Goal: Task Accomplishment & Management: Use online tool/utility

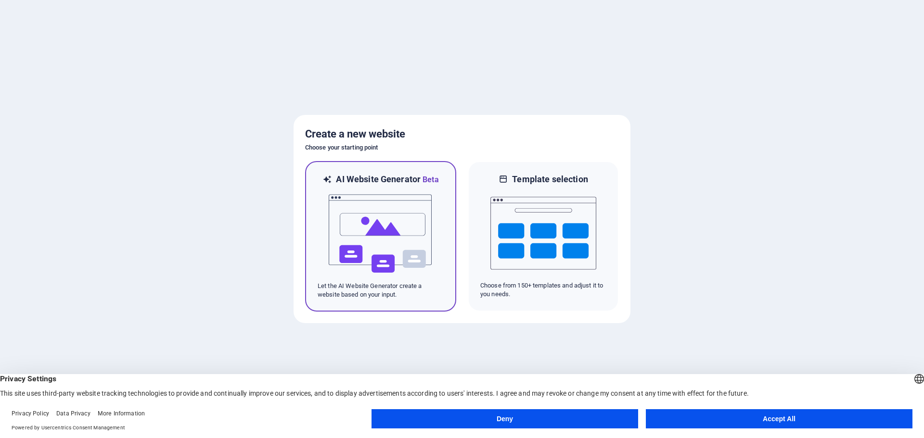
click at [416, 279] on img at bounding box center [381, 234] width 106 height 96
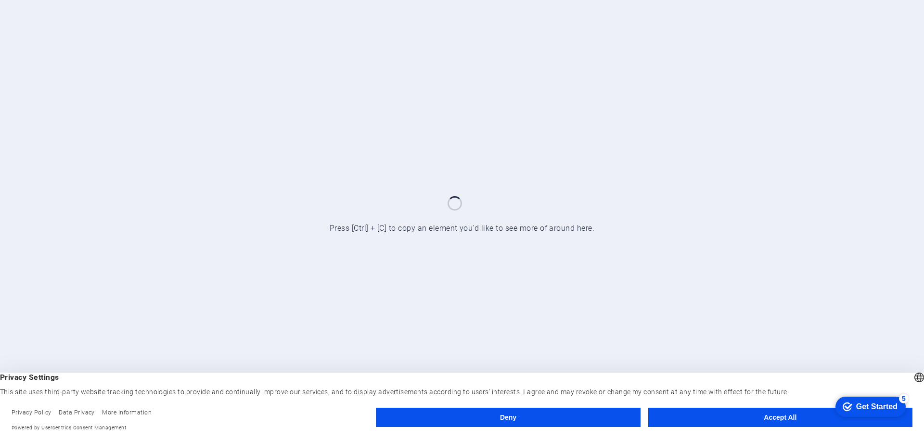
click at [779, 417] on button "Accept All" at bounding box center [780, 417] width 264 height 19
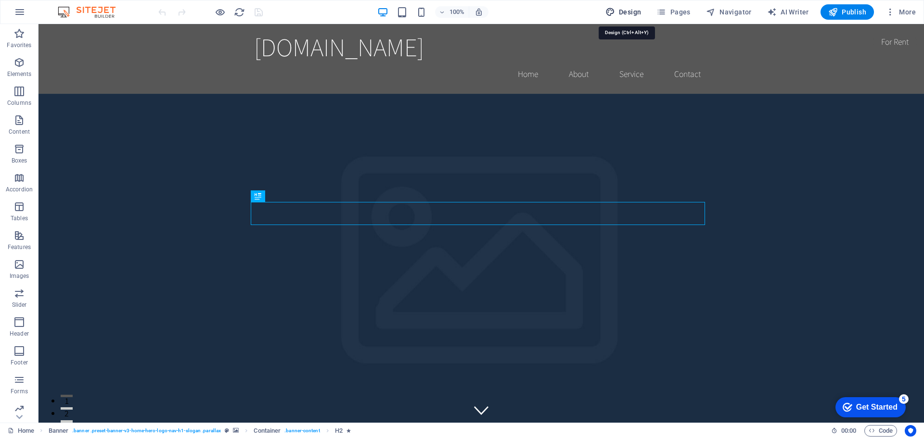
click at [631, 14] on span "Design" at bounding box center [623, 12] width 36 height 10
select select "rem"
select select "200"
select select "px"
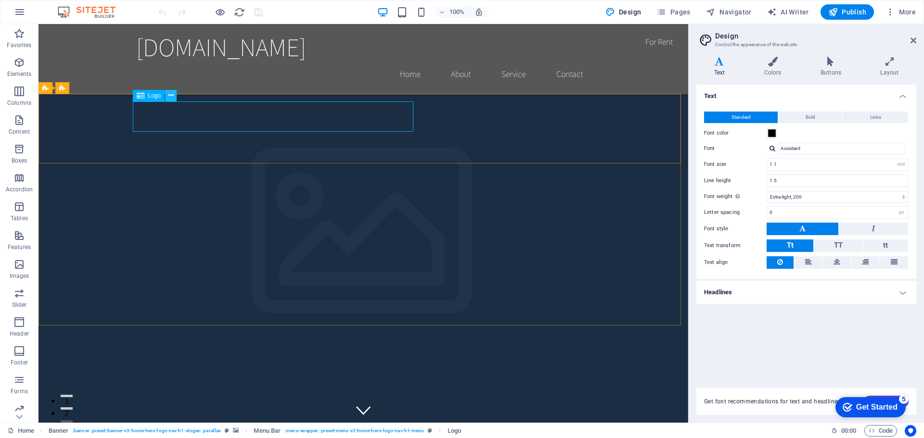
click at [170, 93] on icon at bounding box center [170, 95] width 5 height 10
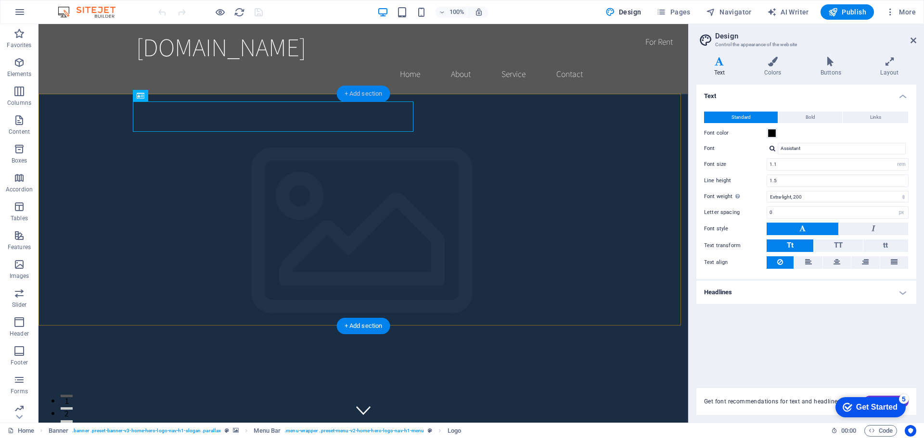
drag, startPoint x: 367, startPoint y: 91, endPoint x: 161, endPoint y: 66, distance: 207.4
click at [367, 91] on div "+ Add section" at bounding box center [363, 94] width 53 height 16
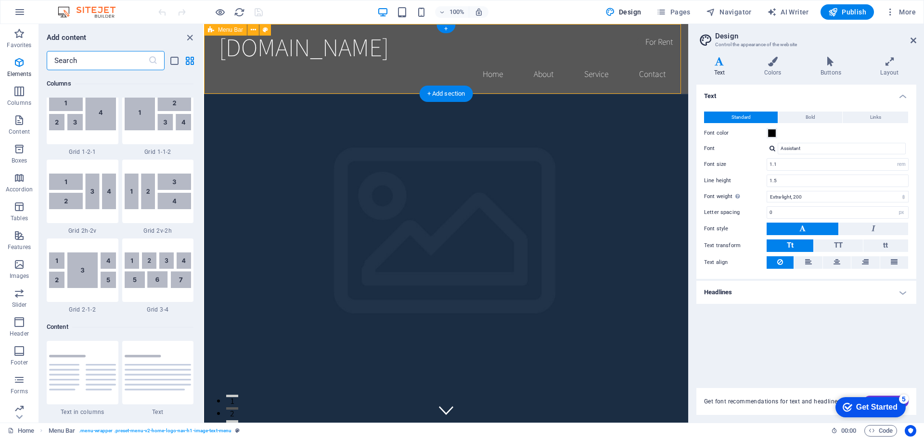
scroll to position [1683, 0]
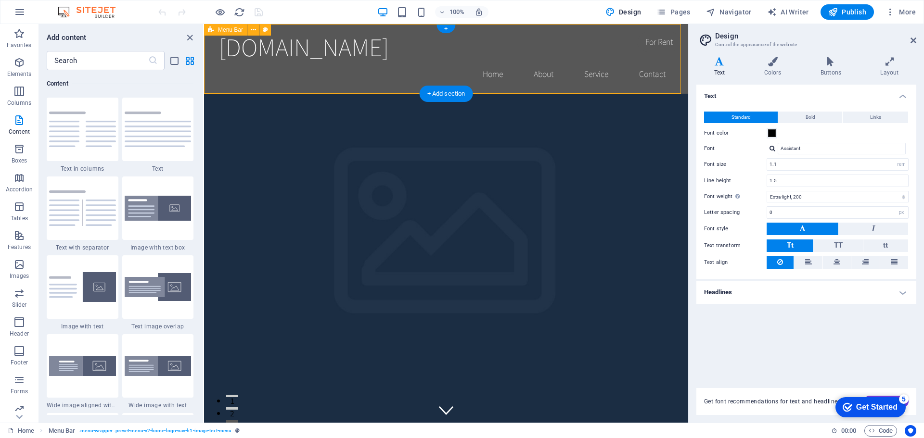
click at [501, 53] on div "americanmetaltreating.com Home About Service Contact" at bounding box center [446, 59] width 484 height 70
click at [449, 46] on div "[DOMAIN_NAME]" at bounding box center [446, 47] width 454 height 30
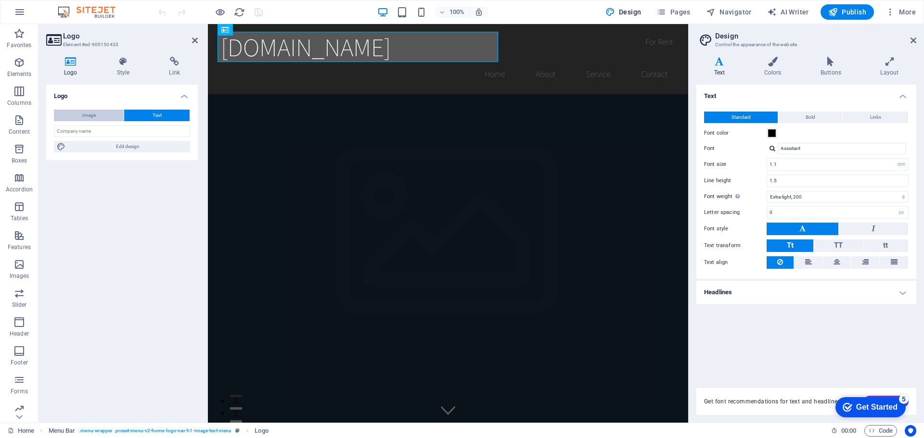
click at [75, 114] on button "Image" at bounding box center [89, 116] width 70 height 12
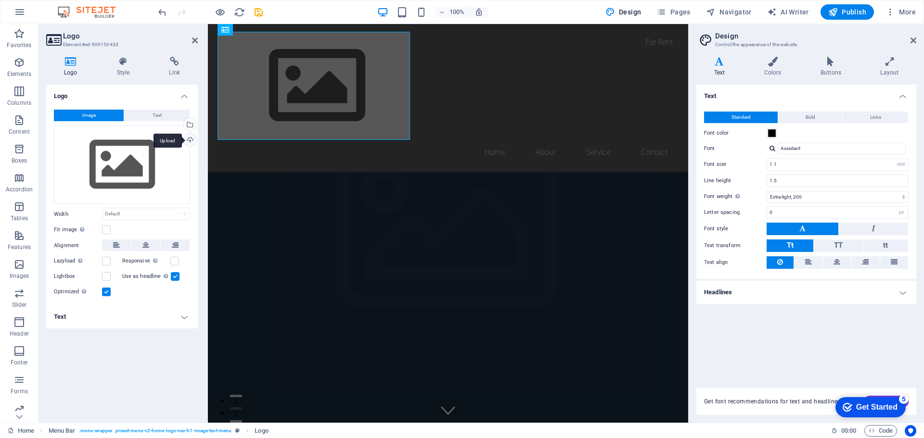
click at [189, 142] on div "Upload" at bounding box center [189, 141] width 14 height 14
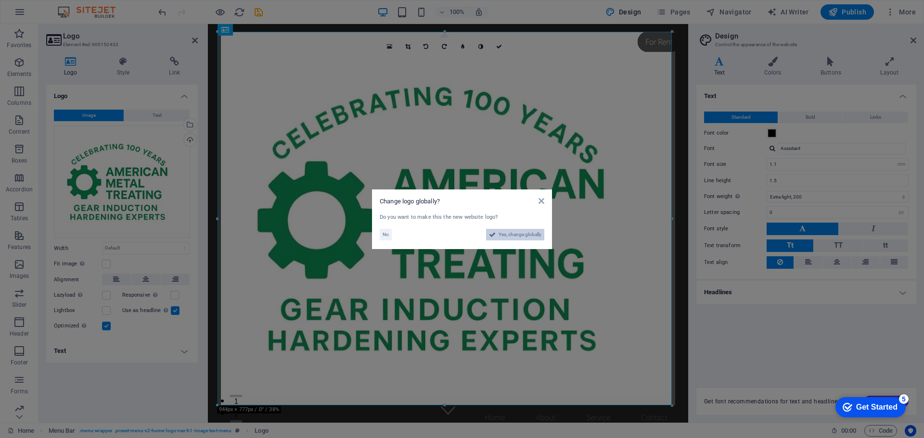
click at [509, 236] on span "Yes, change globally" at bounding box center [519, 235] width 43 height 12
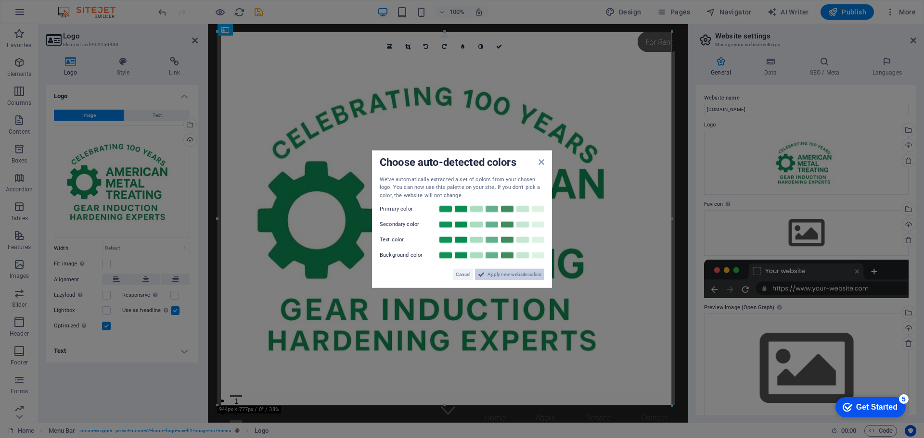
click at [493, 274] on span "Apply new website colors" at bounding box center [514, 275] width 54 height 12
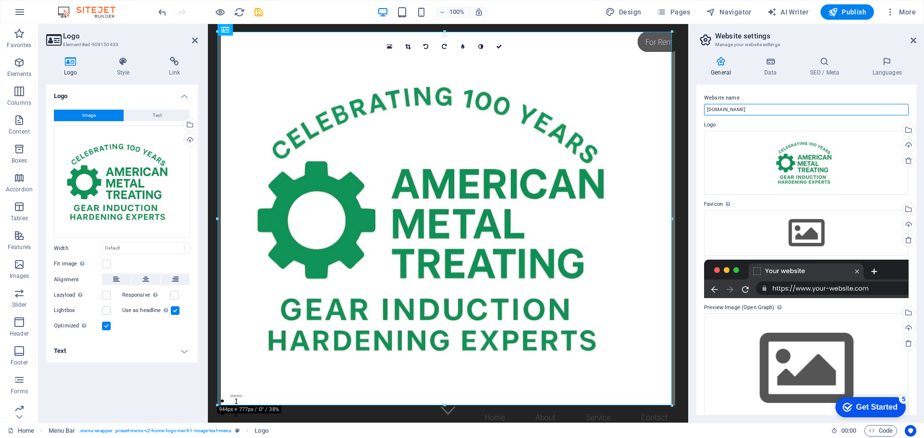
click at [775, 109] on input "[DOMAIN_NAME]" at bounding box center [806, 110] width 204 height 12
type input "a"
type input "American Metal Treating Company"
click at [870, 233] on div "Drag files here, click to choose files or select files from Files or our free s…" at bounding box center [806, 232] width 204 height 45
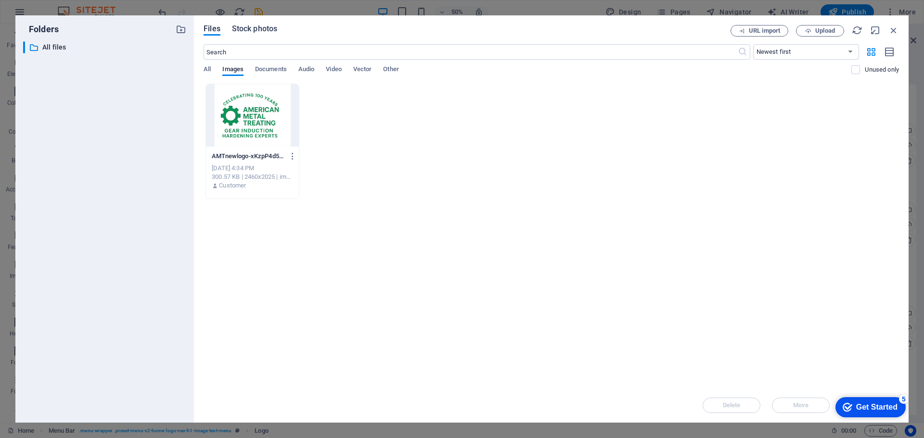
click at [263, 27] on span "Stock photos" at bounding box center [254, 29] width 45 height 12
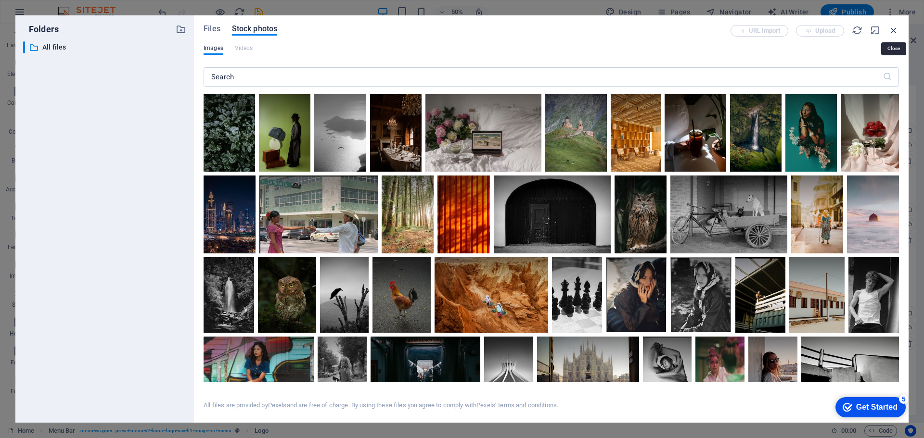
click at [892, 29] on icon "button" at bounding box center [893, 30] width 11 height 11
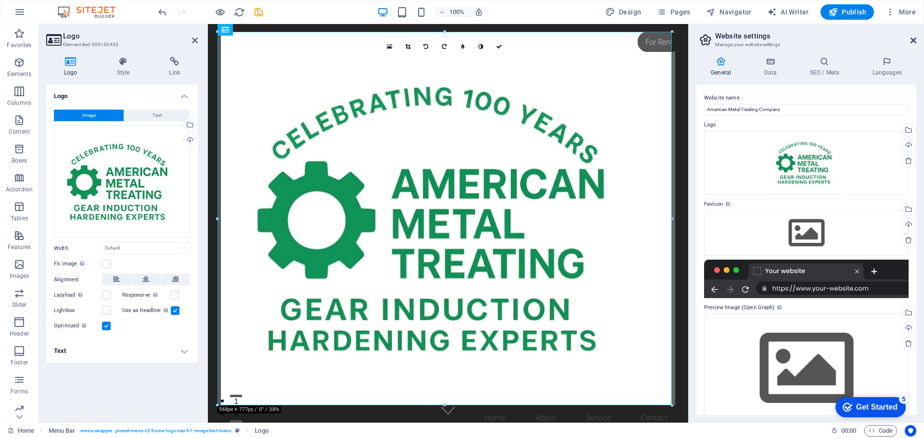
click at [911, 39] on icon at bounding box center [913, 41] width 6 height 8
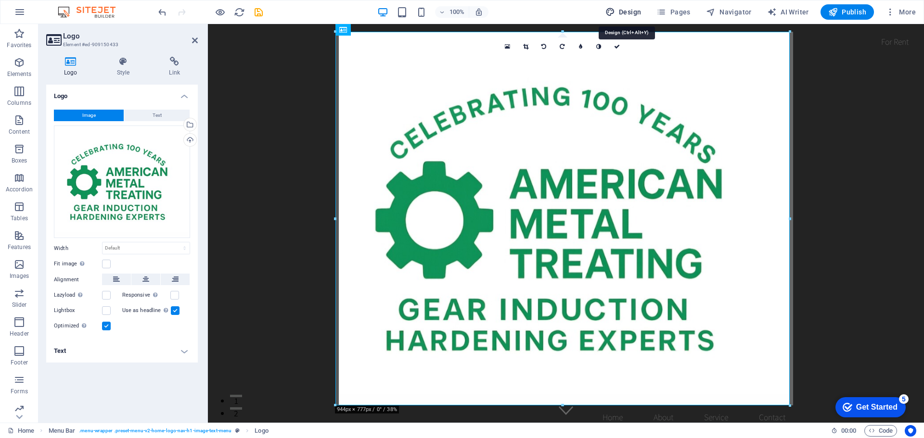
click at [629, 12] on span "Design" at bounding box center [623, 12] width 36 height 10
select select "rem"
select select "200"
select select "px"
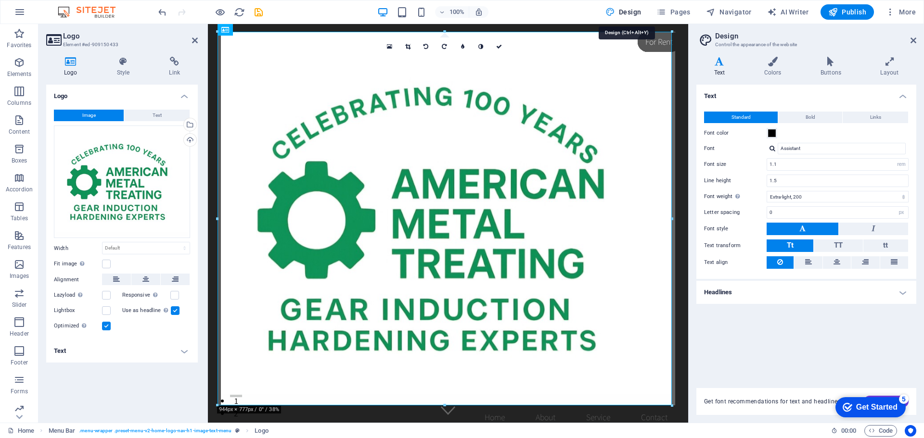
click at [629, 12] on span "Design" at bounding box center [623, 12] width 36 height 10
click at [679, 8] on span "Pages" at bounding box center [673, 12] width 34 height 10
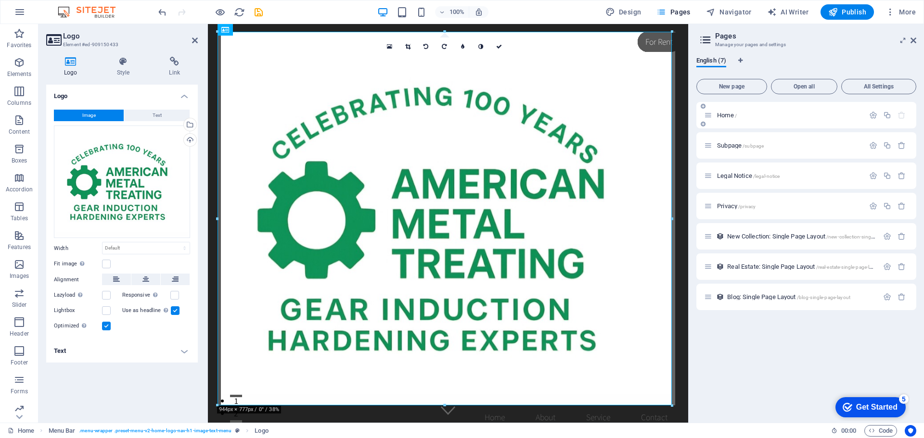
click at [775, 113] on p "Home /" at bounding box center [789, 115] width 144 height 6
click at [811, 84] on span "Open all" at bounding box center [804, 87] width 58 height 6
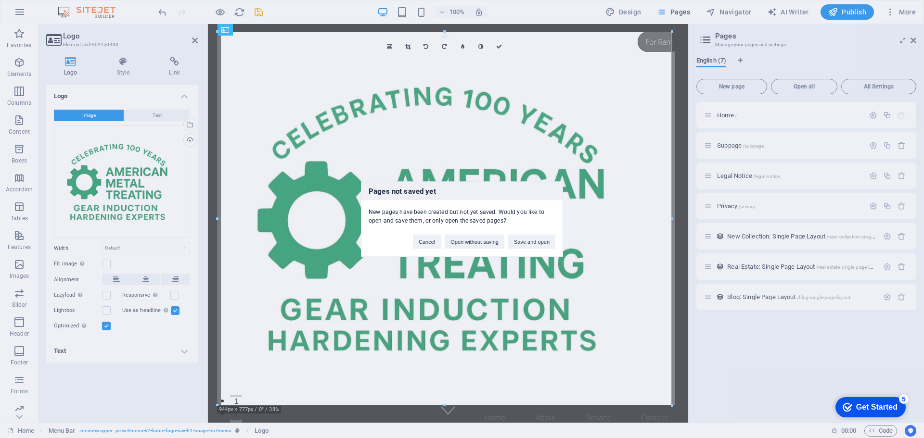
click at [21, 9] on div "Pages not saved yet New pages have been created but not yet saved. Would you li…" at bounding box center [462, 219] width 924 height 438
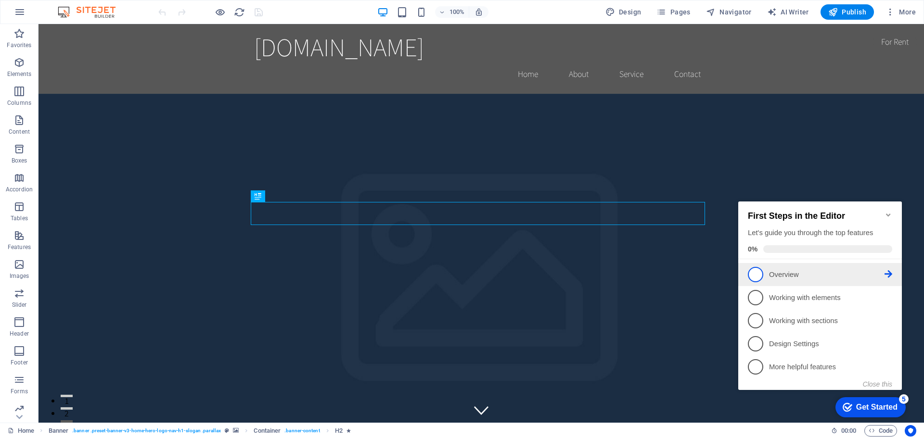
click at [756, 275] on span "1" at bounding box center [755, 274] width 15 height 15
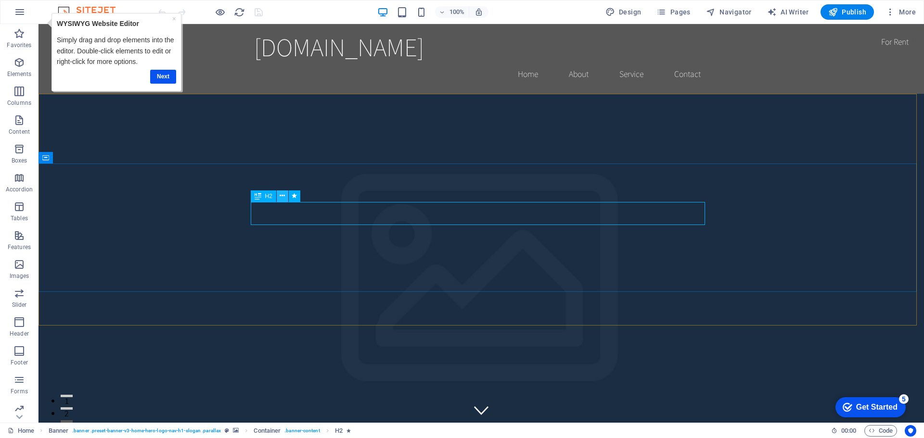
click at [282, 197] on icon at bounding box center [281, 196] width 5 height 10
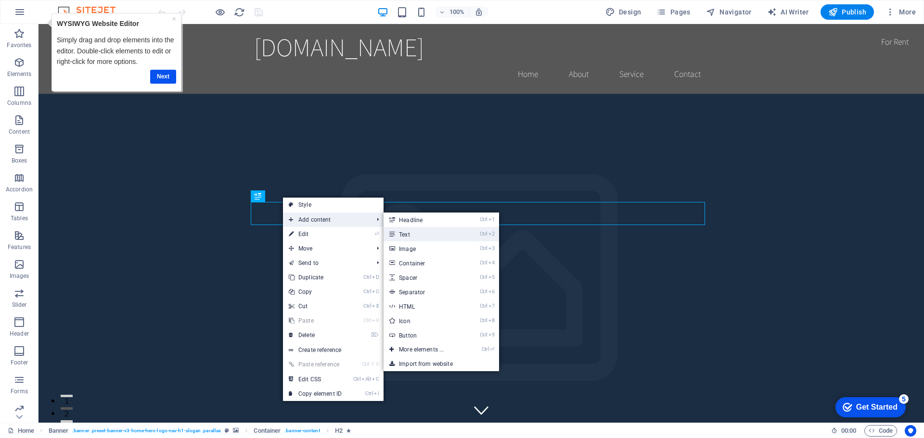
click at [420, 232] on link "Ctrl 2 Text" at bounding box center [422, 234] width 79 height 14
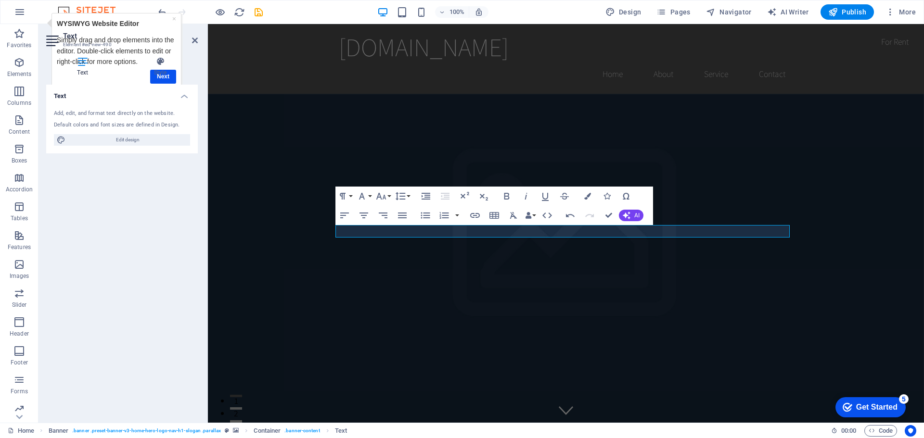
click at [164, 79] on div "Text Style Text Add, edit, and format text directly on the website. Default col…" at bounding box center [122, 236] width 152 height 358
click at [162, 79] on div "Text Style Text Add, edit, and format text directly on the website. Default col…" at bounding box center [122, 236] width 152 height 358
click at [175, 18] on link "×" at bounding box center [174, 19] width 4 height 8
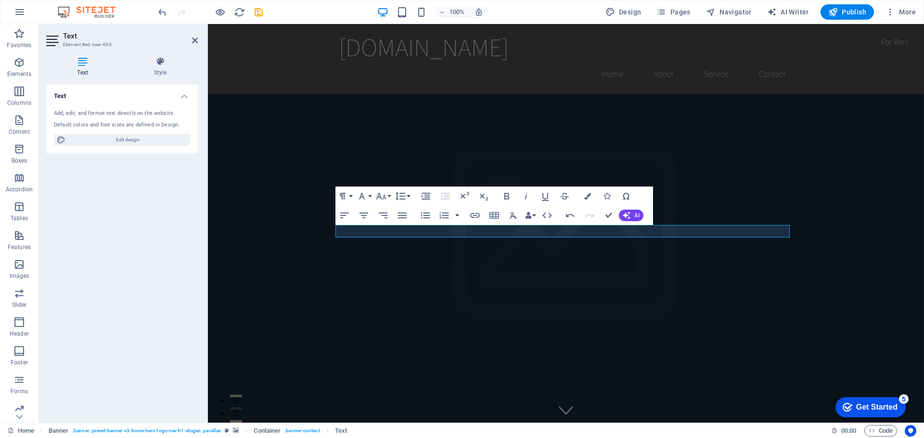
click at [82, 65] on icon at bounding box center [82, 62] width 73 height 10
click at [102, 137] on span "Edit design" at bounding box center [127, 140] width 119 height 12
select select "rem"
select select "200"
select select "px"
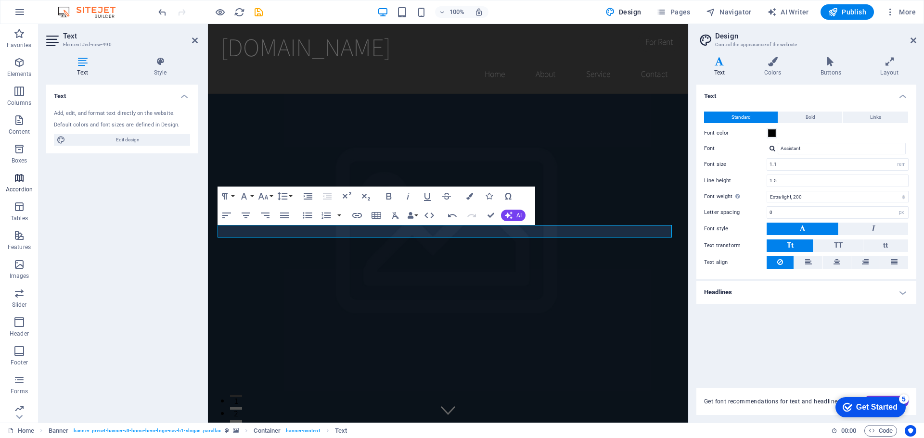
click at [19, 179] on icon "button" at bounding box center [19, 178] width 12 height 12
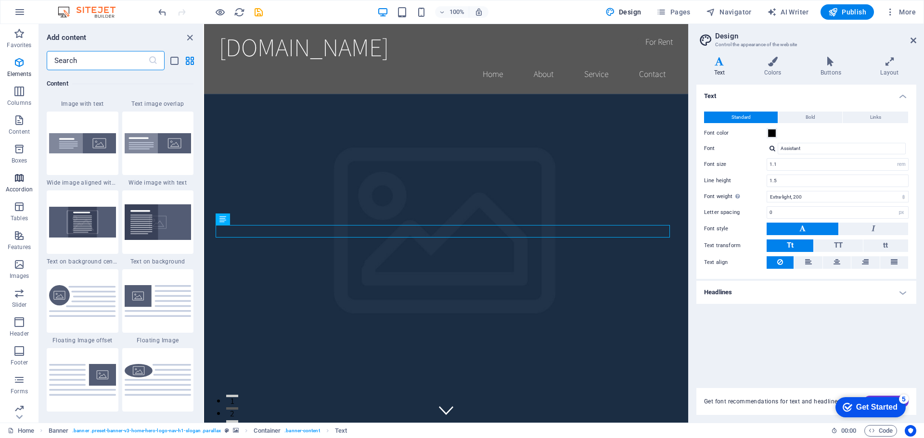
scroll to position [3072, 0]
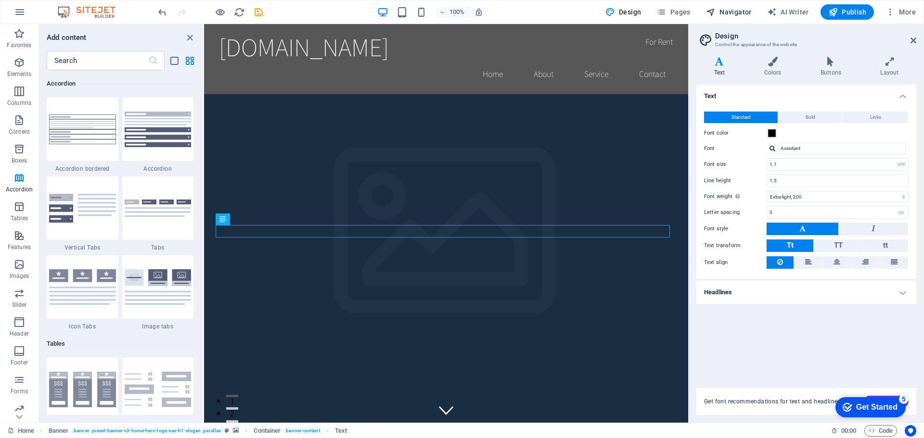
click at [741, 10] on span "Navigator" at bounding box center [729, 12] width 46 height 10
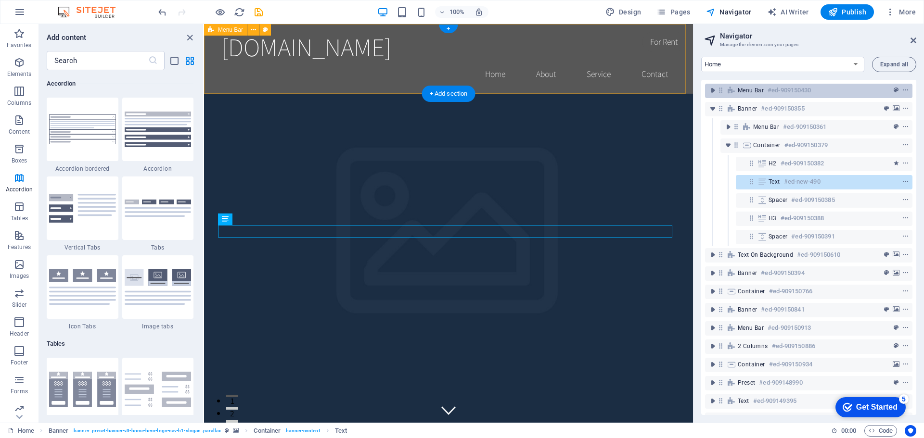
click at [750, 89] on span "Menu Bar" at bounding box center [750, 91] width 26 height 8
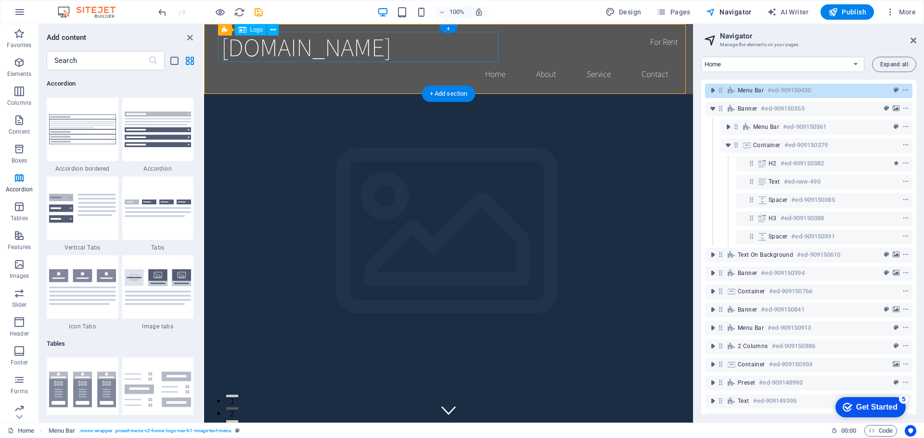
click at [491, 46] on div "[DOMAIN_NAME]" at bounding box center [448, 47] width 454 height 30
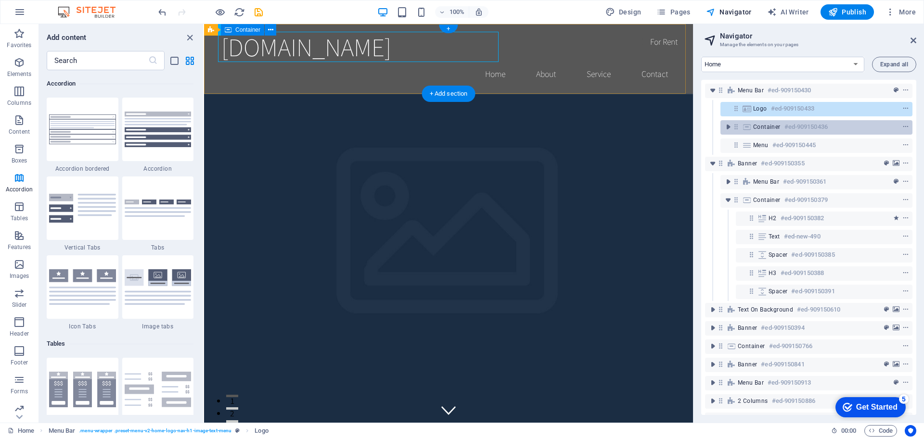
click at [762, 128] on span "Container" at bounding box center [766, 127] width 27 height 8
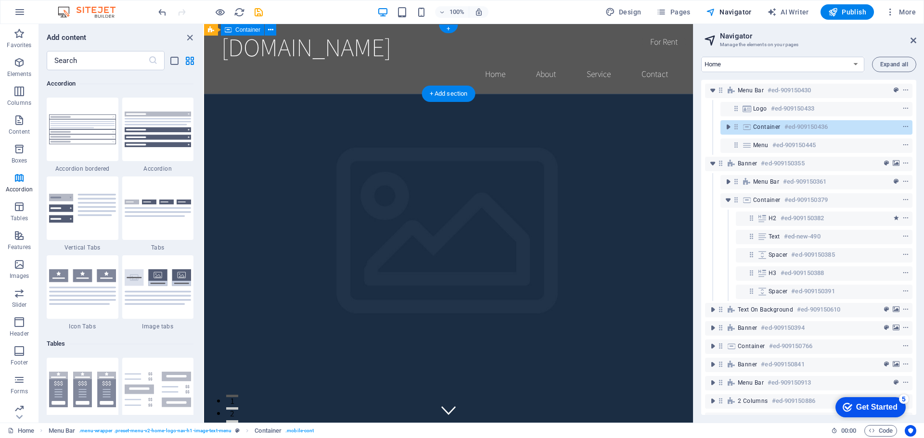
click at [762, 127] on span "Container" at bounding box center [766, 127] width 27 height 8
click at [348, 50] on div "[DOMAIN_NAME]" at bounding box center [448, 47] width 454 height 30
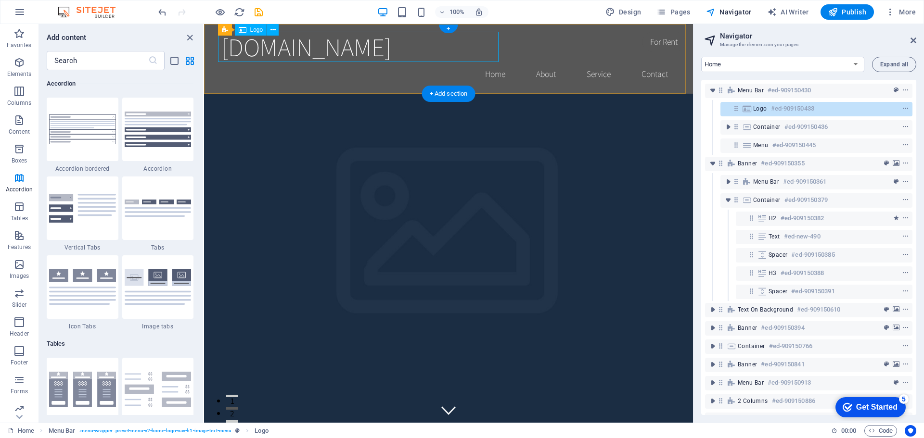
click at [284, 45] on div "[DOMAIN_NAME]" at bounding box center [448, 47] width 454 height 30
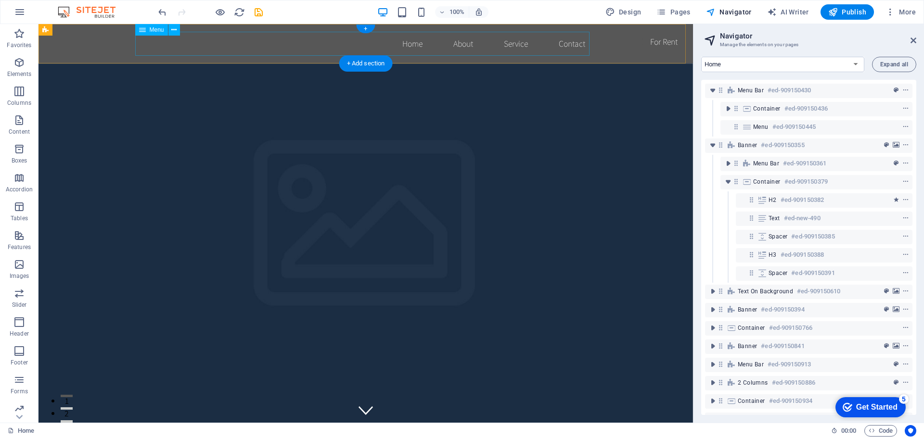
click at [208, 41] on nav "Home About Service Contact" at bounding box center [366, 44] width 454 height 24
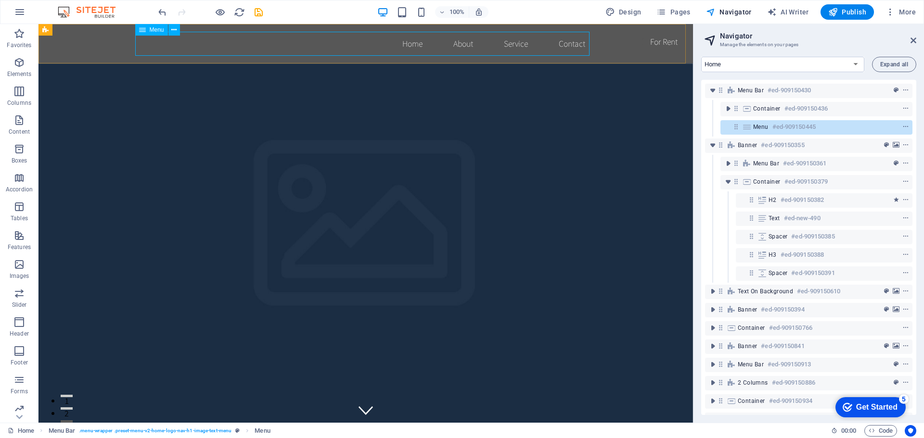
click at [156, 32] on span "Menu" at bounding box center [157, 30] width 14 height 6
click at [176, 30] on icon at bounding box center [173, 30] width 5 height 10
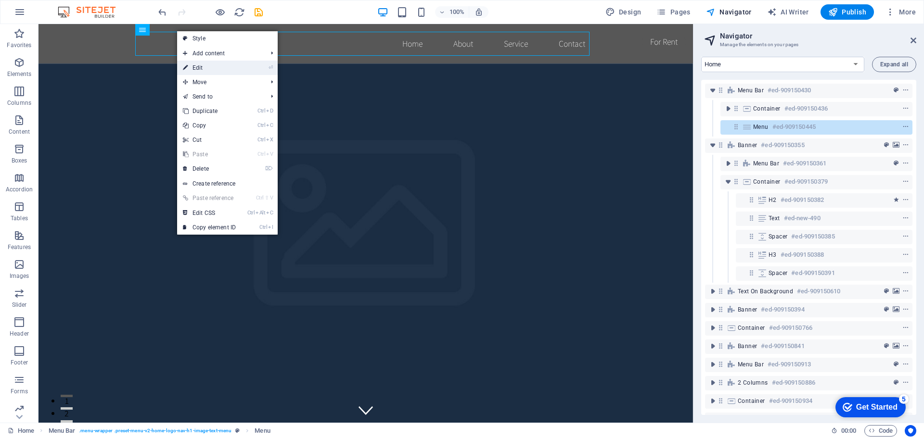
click at [197, 68] on link "⏎ Edit" at bounding box center [209, 68] width 64 height 14
select select
